Goal: Find specific page/section: Find specific page/section

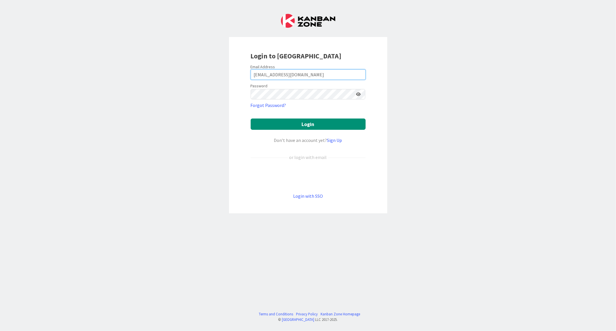
click at [137, 71] on div "Login to [GEOGRAPHIC_DATA] Email Address [EMAIL_ADDRESS][DOMAIN_NAME] Password …" at bounding box center [308, 165] width 616 height 331
click at [251, 118] on button "Login" at bounding box center [308, 123] width 115 height 11
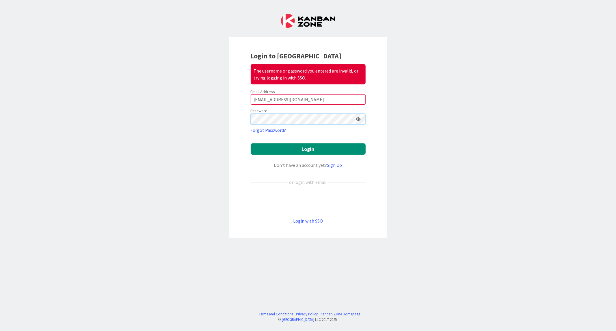
click at [251, 143] on button "Login" at bounding box center [308, 148] width 115 height 11
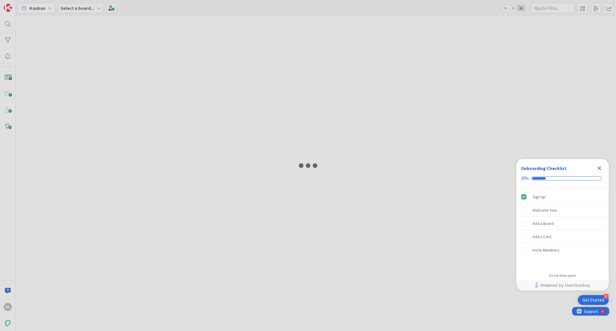
type input "vika"
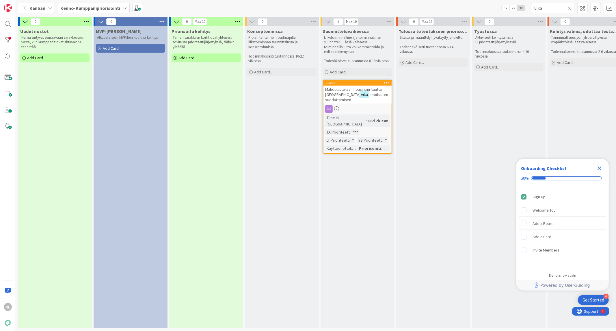
click at [569, 10] on icon at bounding box center [569, 7] width 4 height 5
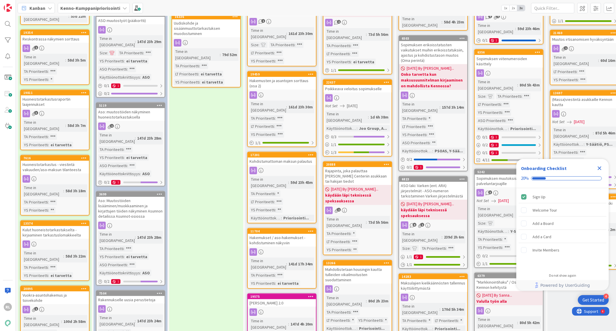
scroll to position [214, 0]
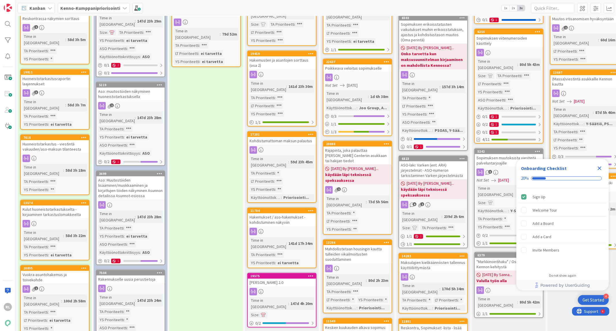
drag, startPoint x: 70, startPoint y: 10, endPoint x: 68, endPoint y: 14, distance: 4.6
click at [70, 10] on b "Kenno-Kumppanipriorisointi" at bounding box center [90, 8] width 60 height 6
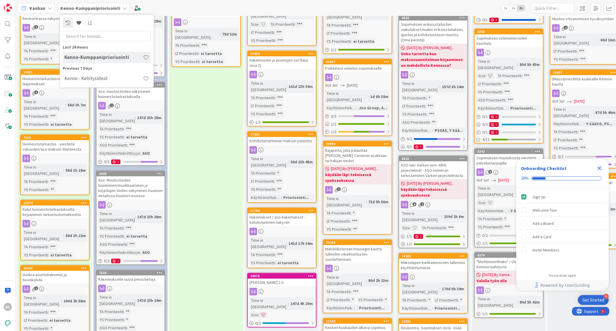
click at [80, 80] on h4 "Kenno - Kehitysideat" at bounding box center [103, 78] width 79 height 6
